Goal: Information Seeking & Learning: Learn about a topic

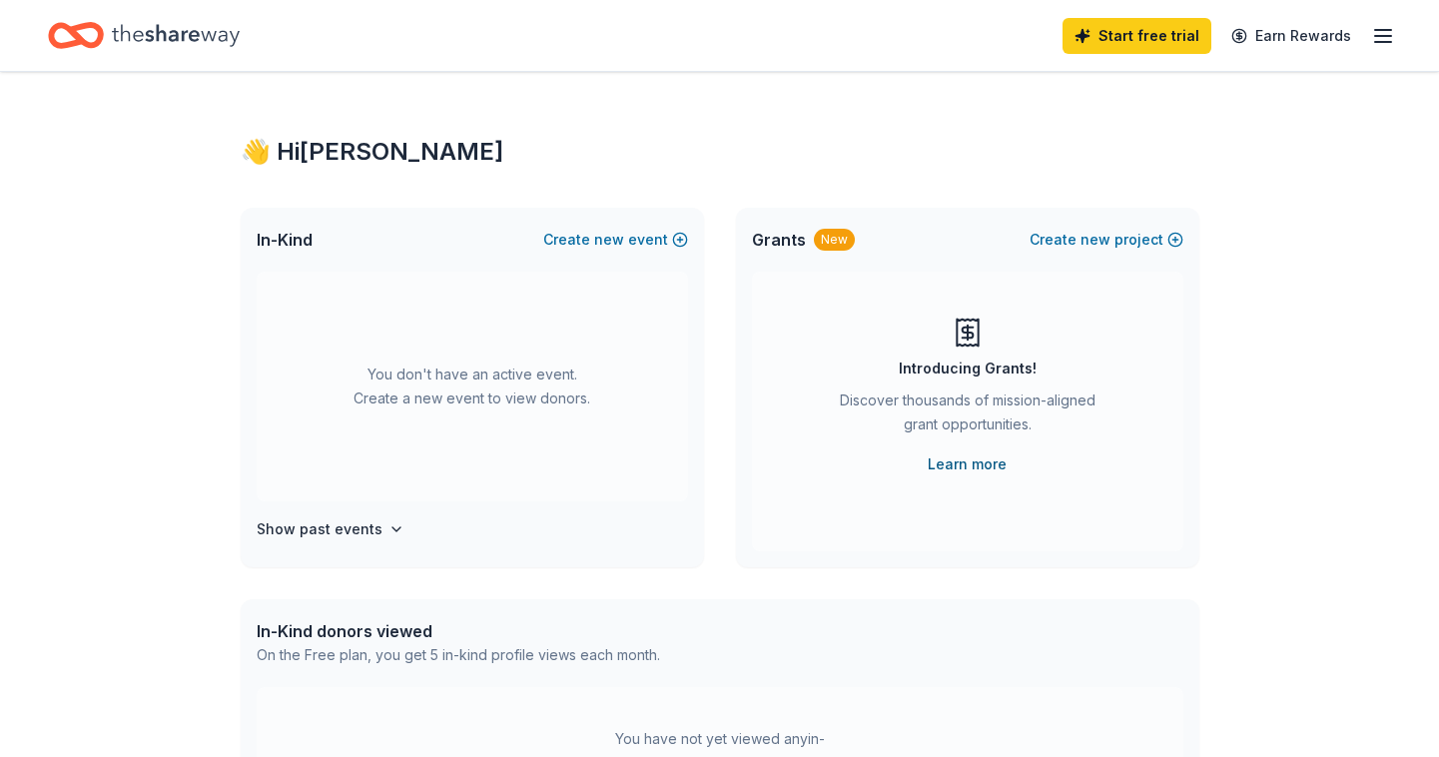
click at [964, 463] on link "Learn more" at bounding box center [967, 464] width 79 height 24
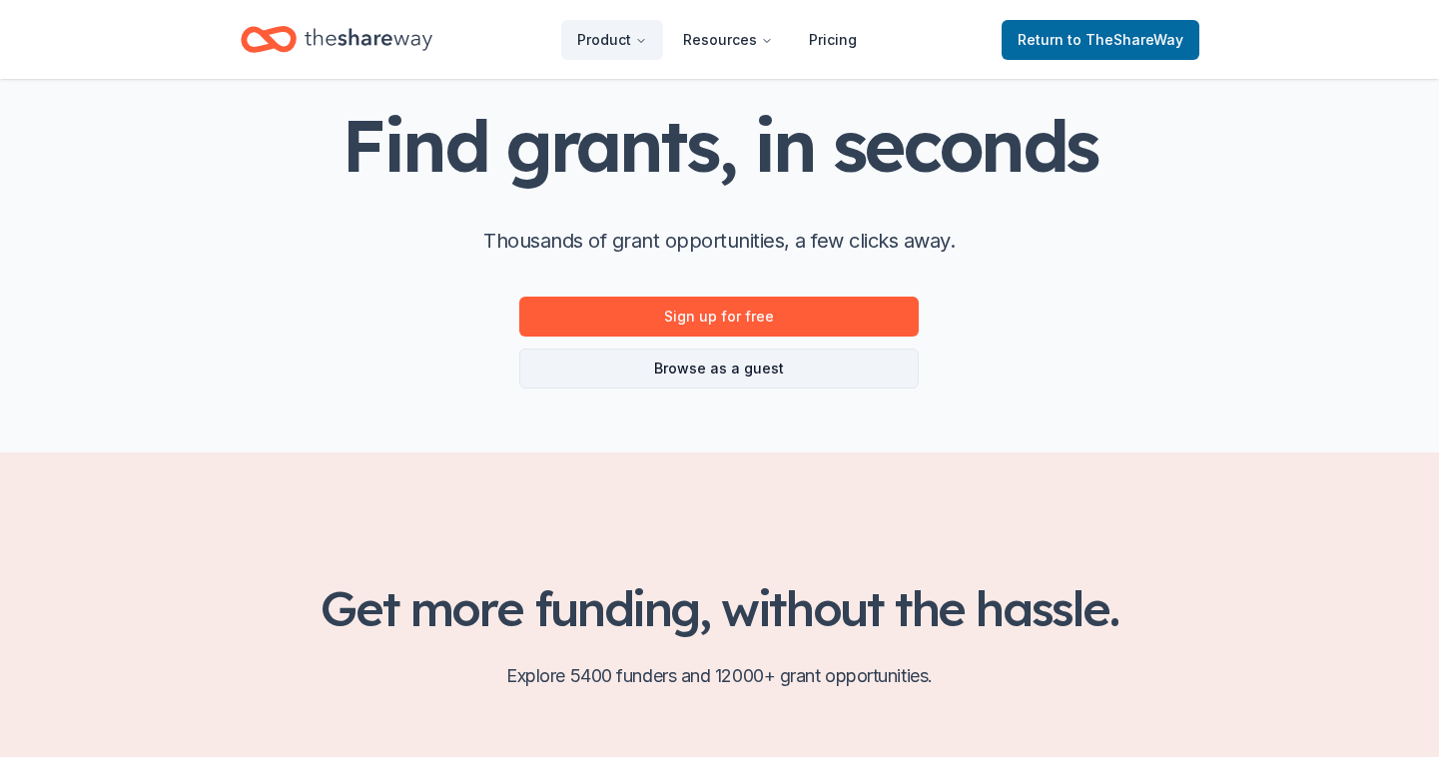
scroll to position [99, 0]
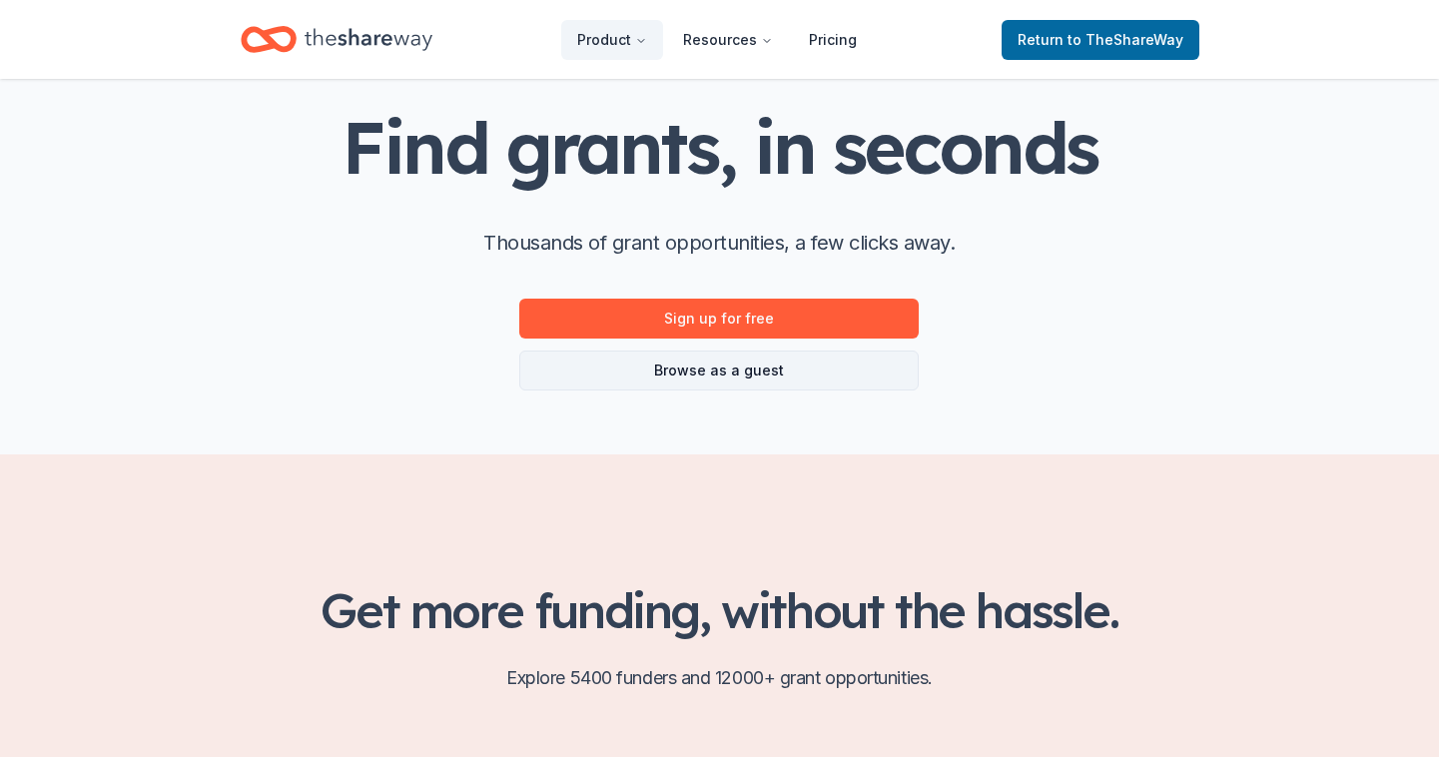
click at [835, 365] on link "Browse as a guest" at bounding box center [719, 371] width 400 height 40
click at [733, 373] on link "Browse as a guest" at bounding box center [719, 371] width 400 height 40
